Goal: Navigation & Orientation: Locate item on page

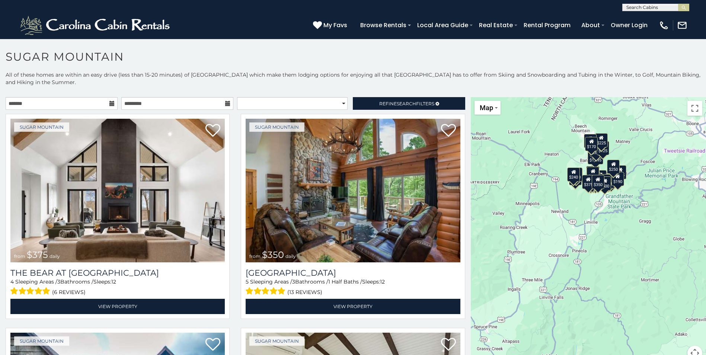
drag, startPoint x: 533, startPoint y: 243, endPoint x: 503, endPoint y: 182, distance: 68.1
click at [503, 182] on div "$375 $350 $350 $200 $375 $195 $265 $175 $190 $155 $290 $345 $175 $1,095 $195 $2…" at bounding box center [588, 233] width 235 height 272
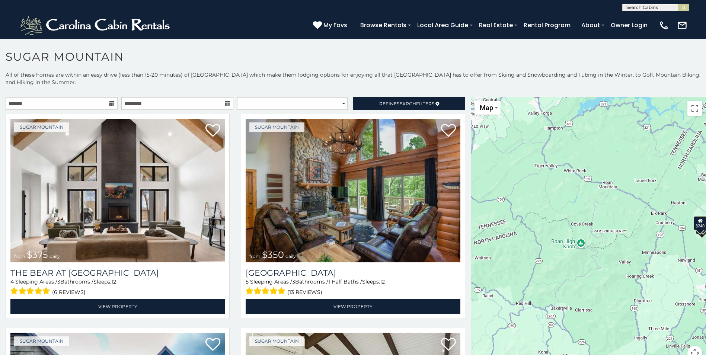
drag, startPoint x: 534, startPoint y: 215, endPoint x: 660, endPoint y: 266, distance: 136.2
click at [662, 265] on div "$375 $350 $350 $200 $375 $195 $265 $175 $190 $155 $290 $345 $175 $1,095 $195 $2…" at bounding box center [588, 233] width 235 height 272
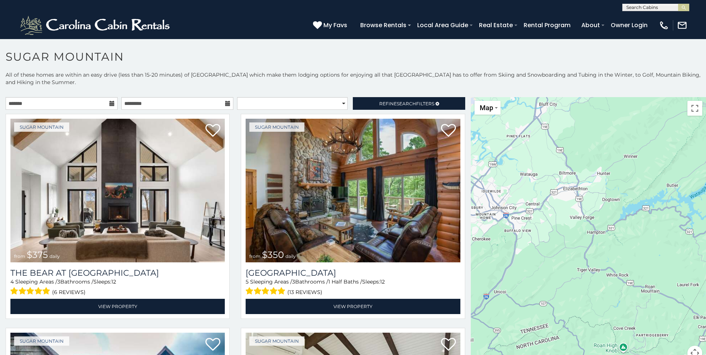
drag, startPoint x: 527, startPoint y: 189, endPoint x: 569, endPoint y: 293, distance: 112.5
click at [569, 293] on div "$375 $350 $350 $200 $375 $195 $265 $175 $190 $155 $290 $345 $175 $1,095 $195 $2…" at bounding box center [588, 233] width 235 height 272
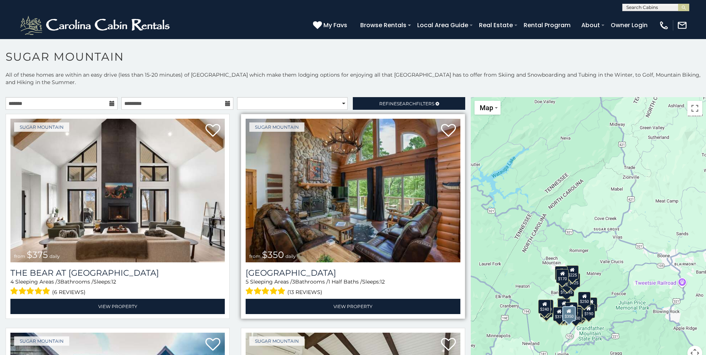
drag, startPoint x: 501, startPoint y: 248, endPoint x: 300, endPoint y: 226, distance: 202.3
click at [300, 97] on main "**********" at bounding box center [353, 97] width 706 height 0
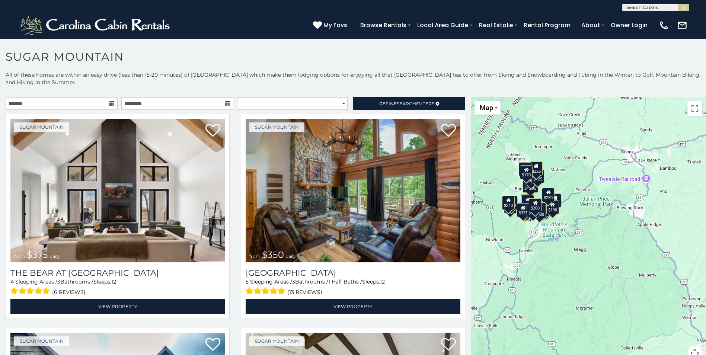
drag, startPoint x: 561, startPoint y: 190, endPoint x: 583, endPoint y: 132, distance: 62.1
click at [583, 132] on div "$375 $350 $350 $200 $375 $195 $265 $175 $190 $155 $290 $345 $175 $1,095 $195 $2…" at bounding box center [588, 233] width 235 height 272
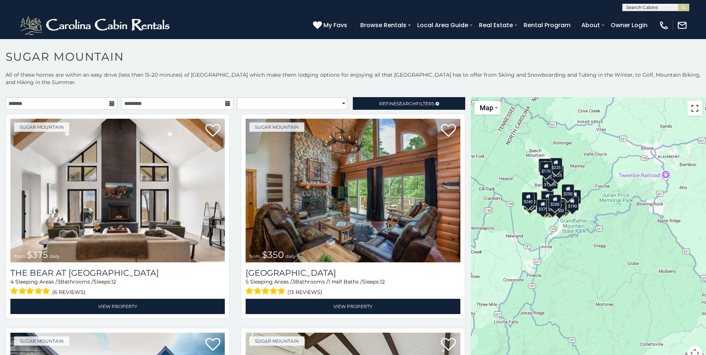
click at [689, 108] on button "Toggle fullscreen view" at bounding box center [694, 108] width 15 height 15
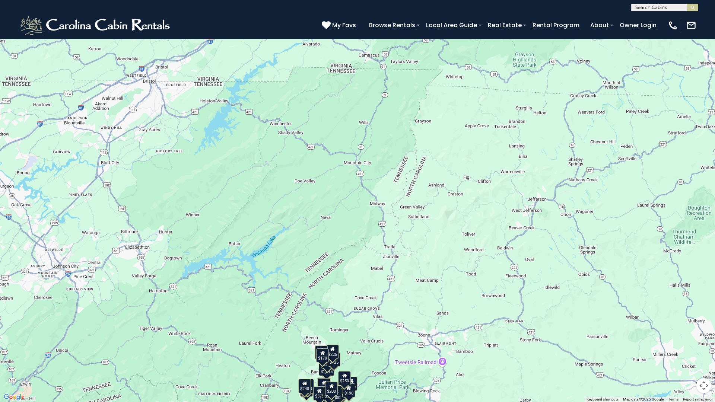
drag, startPoint x: 408, startPoint y: 238, endPoint x: 395, endPoint y: 402, distance: 163.9
click at [395, 355] on div "$375 $350 $350 $200 $375 $195 $265 $175 $190 $155 $290 $345 $175 $1,095 $195 $2…" at bounding box center [357, 201] width 715 height 402
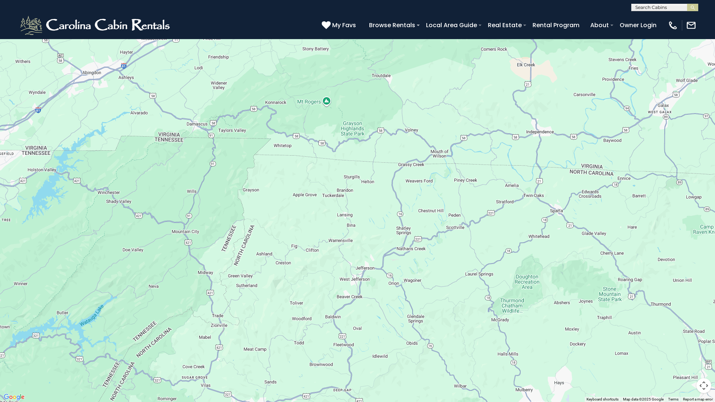
drag, startPoint x: 502, startPoint y: 279, endPoint x: 329, endPoint y: 348, distance: 186.3
click at [329, 348] on div "$375 $350 $350 $200 $375 $195 $265 $175 $190 $155 $290 $345 $175 $1,095 $195 $2…" at bounding box center [357, 201] width 715 height 402
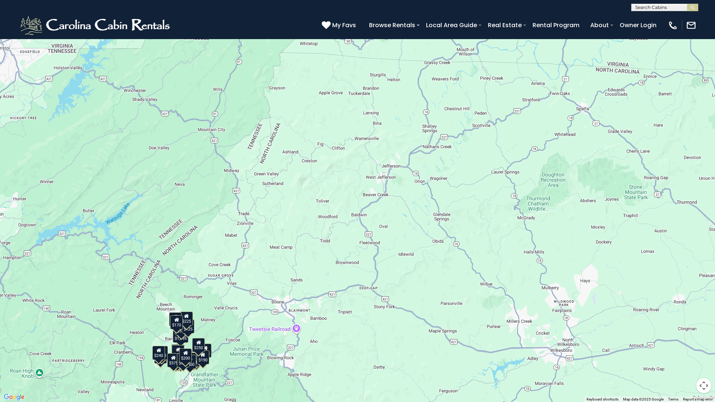
drag, startPoint x: 279, startPoint y: 348, endPoint x: 306, endPoint y: 244, distance: 107.2
click at [306, 244] on div "$375 $350 $350 $200 $375 $195 $265 $175 $190 $155 $290 $345 $175 $1,095 $195 $2…" at bounding box center [357, 201] width 715 height 402
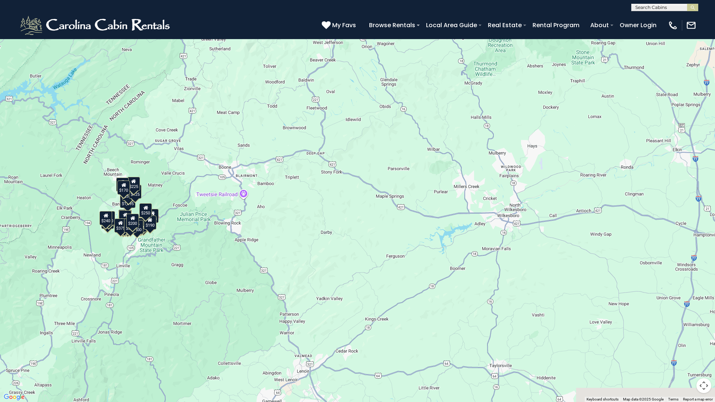
drag, startPoint x: 339, startPoint y: 317, endPoint x: 307, endPoint y: 236, distance: 87.1
click at [307, 236] on div "$375 $350 $350 $200 $375 $195 $265 $175 $190 $155 $290 $345 $175 $1,095 $195 $2…" at bounding box center [357, 201] width 715 height 402
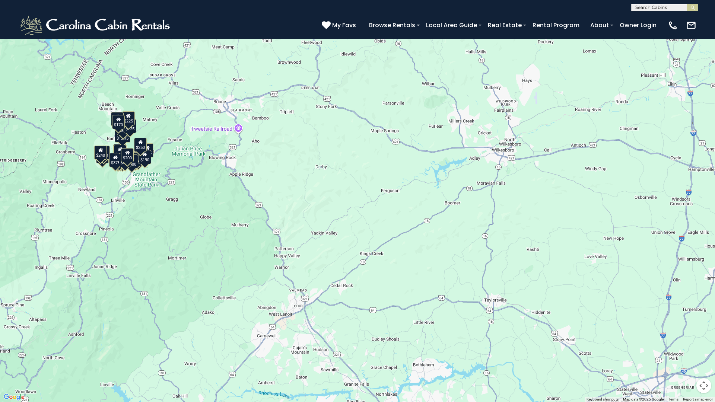
drag, startPoint x: 345, startPoint y: 328, endPoint x: 340, endPoint y: 285, distance: 43.4
click at [340, 285] on div "$375 $350 $350 $200 $375 $195 $265 $175 $190 $155 $290 $345 $175 $1,095 $195 $2…" at bounding box center [357, 201] width 715 height 402
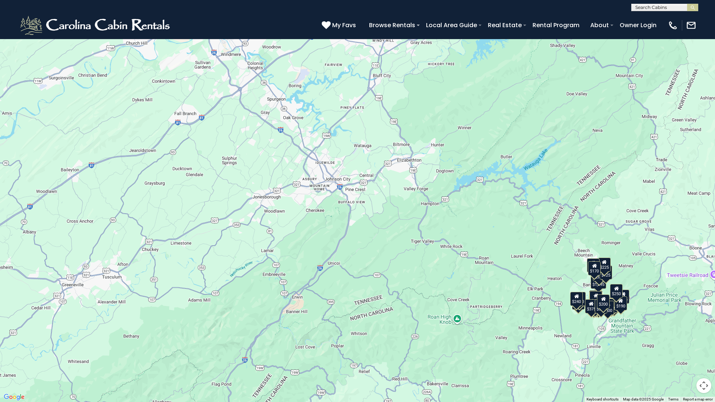
drag, startPoint x: 228, startPoint y: 173, endPoint x: 704, endPoint y: 319, distance: 498.2
click at [704, 319] on div "$375 $350 $350 $200 $375 $195 $265 $175 $190 $155 $290 $345 $175 $1,095 $195 $2…" at bounding box center [357, 201] width 715 height 402
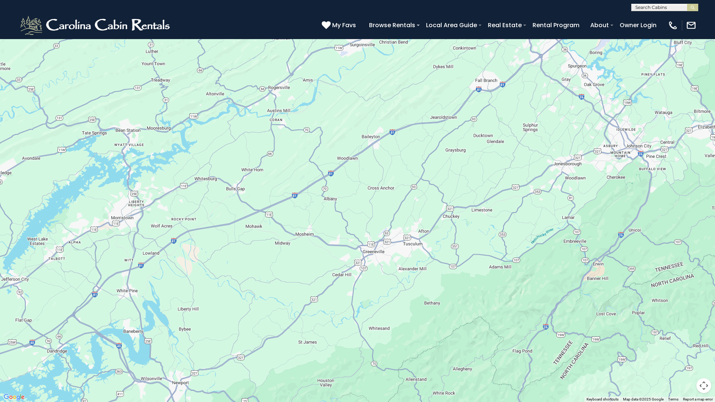
drag, startPoint x: 111, startPoint y: 291, endPoint x: 413, endPoint y: 258, distance: 303.7
click at [413, 258] on div "$375 $350 $350 $200 $375 $195 $265 $175 $190 $155 $290 $345 $175 $1,095 $195 $2…" at bounding box center [357, 201] width 715 height 402
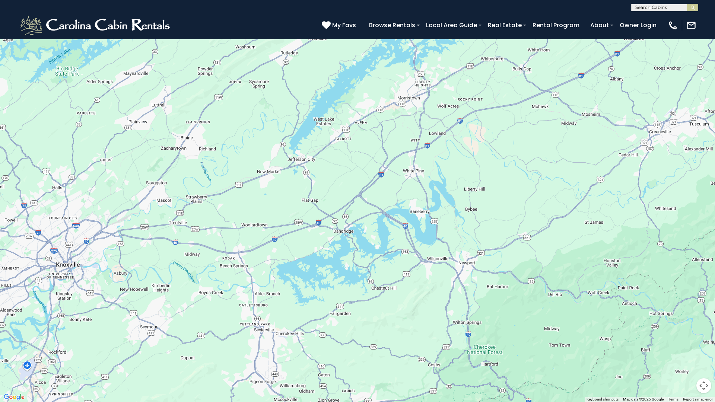
drag, startPoint x: 84, startPoint y: 301, endPoint x: 371, endPoint y: 181, distance: 311.7
click at [371, 181] on div "$375 $350 $350 $200 $375 $195 $265 $175 $190 $155 $290 $345 $175 $1,095 $195 $2…" at bounding box center [357, 201] width 715 height 402
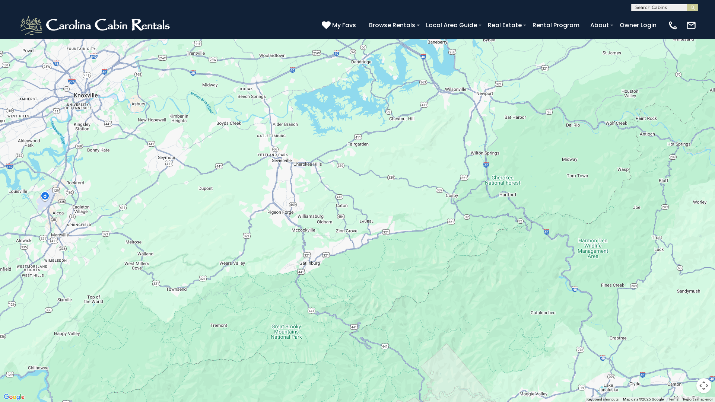
drag, startPoint x: 328, startPoint y: 274, endPoint x: 338, endPoint y: 134, distance: 139.9
click at [338, 134] on div "$375 $350 $350 $200 $375 $195 $265 $175 $190 $155 $290 $345 $175 $1,095 $195 $2…" at bounding box center [357, 201] width 715 height 402
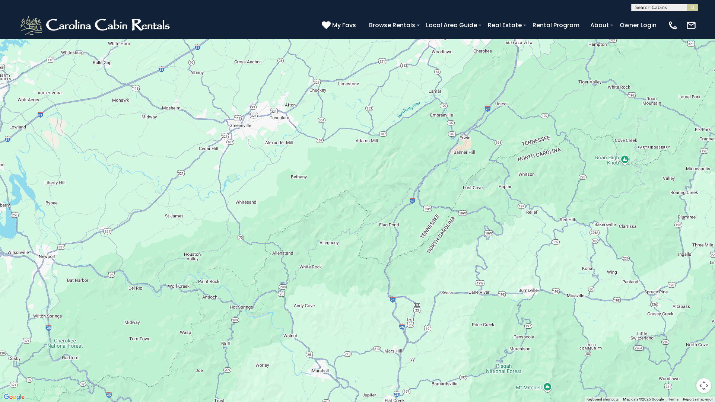
drag, startPoint x: 438, startPoint y: 221, endPoint x: 53, endPoint y: 382, distance: 417.7
click at [53, 355] on div "$375 $350 $350 $200 $375 $195 $265 $175 $190 $155 $290 $345 $175 $1,095 $195 $2…" at bounding box center [357, 201] width 715 height 402
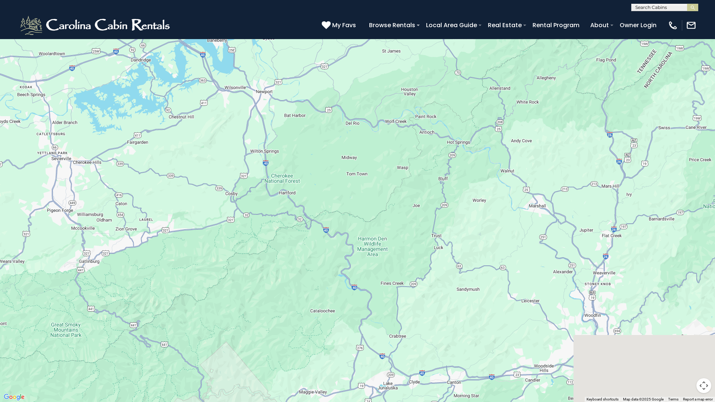
drag, startPoint x: 236, startPoint y: 311, endPoint x: 362, endPoint y: 94, distance: 250.9
click at [362, 94] on div "$375 $350 $350 $200 $375 $195 $265 $175 $190 $155 $290 $345 $175 $1,095 $195 $2…" at bounding box center [357, 201] width 715 height 402
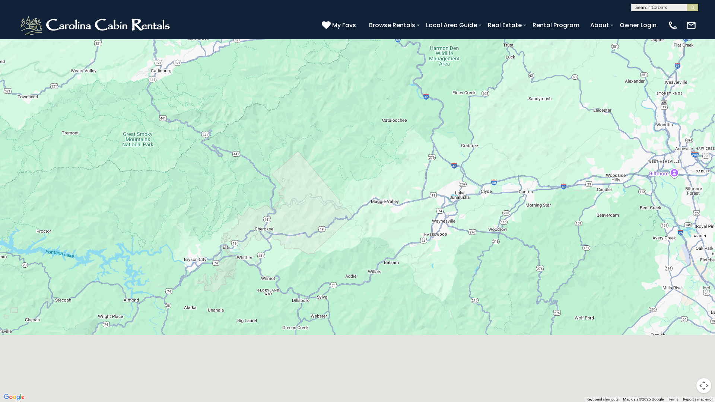
drag, startPoint x: 231, startPoint y: 288, endPoint x: 265, endPoint y: 172, distance: 120.6
click at [265, 172] on div "$375 $350 $350 $200 $375 $195 $265 $175 $190 $155 $290 $345 $175 $1,095 $195 $2…" at bounding box center [357, 201] width 715 height 402
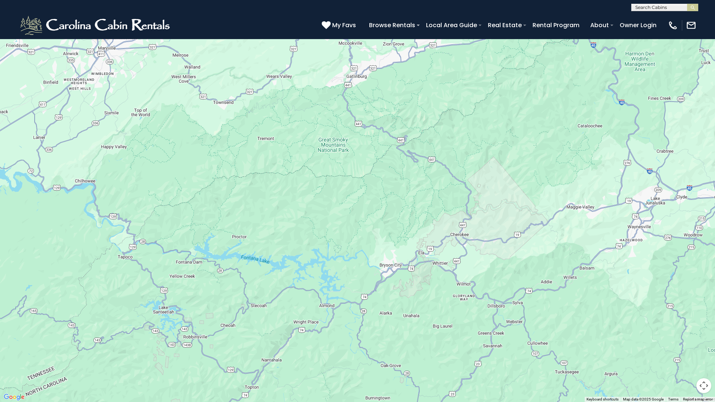
drag, startPoint x: 207, startPoint y: 211, endPoint x: 399, endPoint y: 236, distance: 194.3
click at [399, 236] on div "$375 $350 $350 $200 $375 $195 $265 $175 $190 $155 $290 $345 $175 $1,095 $195 $2…" at bounding box center [357, 201] width 715 height 402
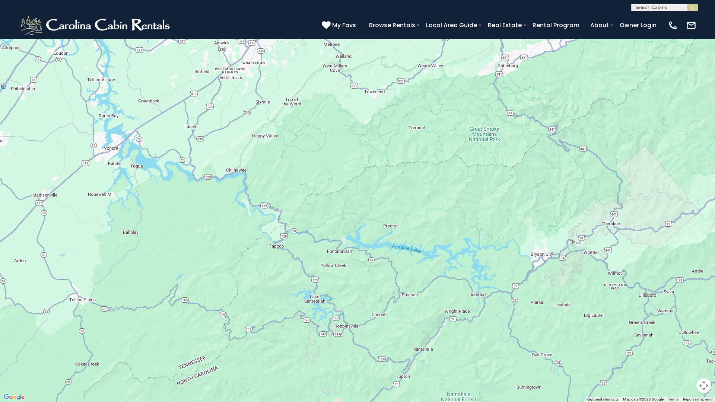
drag, startPoint x: 128, startPoint y: 210, endPoint x: 282, endPoint y: 199, distance: 154.5
click at [282, 199] on div "$375 $350 $350 $200 $375 $195 $265 $175 $190 $155 $290 $345 $175 $1,095 $195 $2…" at bounding box center [357, 201] width 715 height 402
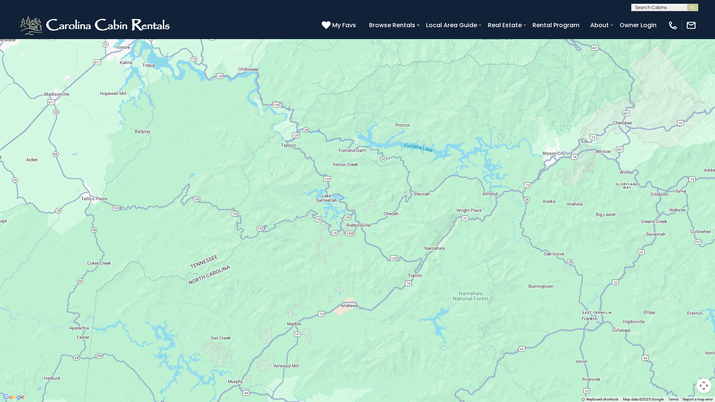
drag, startPoint x: 473, startPoint y: 233, endPoint x: 485, endPoint y: 130, distance: 103.0
click at [485, 130] on div "$375 $350 $350 $200 $375 $195 $265 $175 $190 $155 $290 $345 $175 $1,095 $195 $2…" at bounding box center [357, 201] width 715 height 402
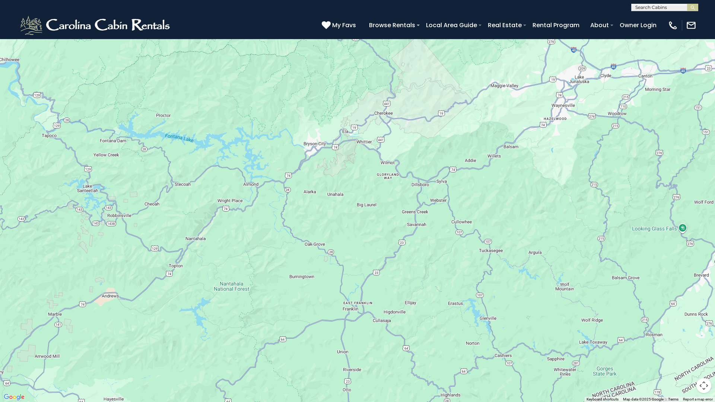
drag, startPoint x: 234, startPoint y: 296, endPoint x: 0, endPoint y: 285, distance: 234.7
click at [0, 285] on div "$375 $350 $350 $200 $375 $195 $265 $175 $190 $155 $290 $345 $175 $1,095 $195 $2…" at bounding box center [357, 201] width 715 height 402
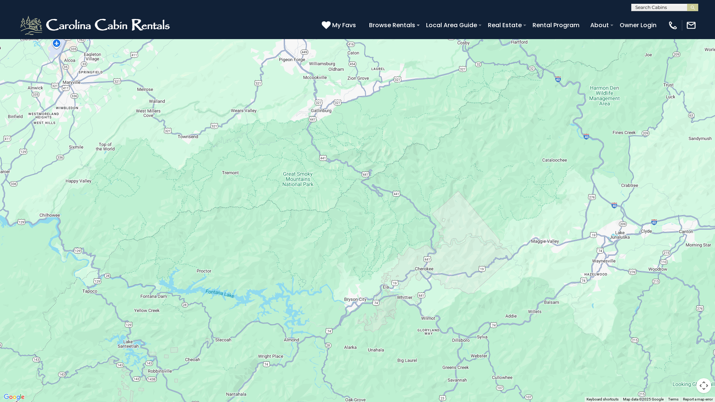
drag, startPoint x: 322, startPoint y: 132, endPoint x: 361, endPoint y: 259, distance: 133.2
click at [361, 259] on div "$375 $350 $350 $200 $375 $195 $265 $175 $190 $155 $290 $345 $175 $1,095 $195 $2…" at bounding box center [357, 201] width 715 height 402
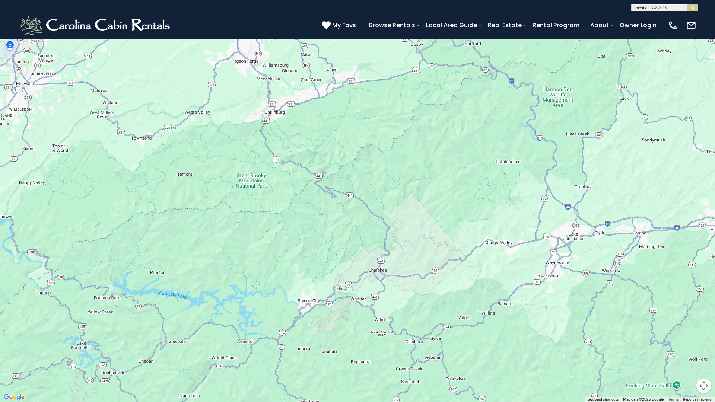
drag, startPoint x: 366, startPoint y: 254, endPoint x: 318, endPoint y: 257, distance: 47.7
click at [318, 257] on div "$375 $350 $350 $200 $375 $195 $265 $175 $190 $155 $290 $345 $175 $1,095 $195 $2…" at bounding box center [357, 201] width 715 height 402
click at [21, 11] on span "Map" at bounding box center [15, 11] width 13 height 8
click at [23, 25] on li "Satellite" at bounding box center [25, 24] width 43 height 12
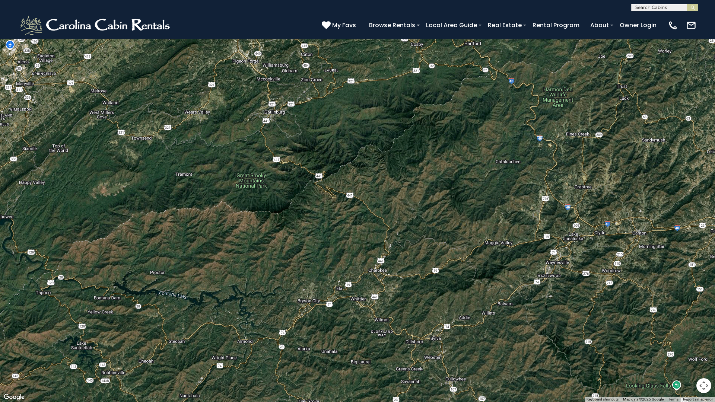
click at [704, 13] on button "Toggle fullscreen view" at bounding box center [703, 11] width 15 height 15
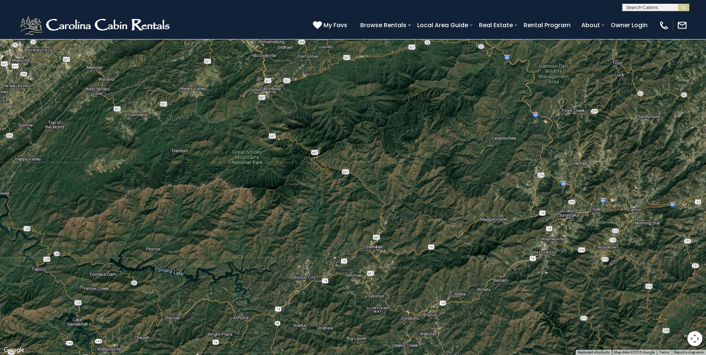
scroll to position [1526, 0]
